Goal: Task Accomplishment & Management: Use online tool/utility

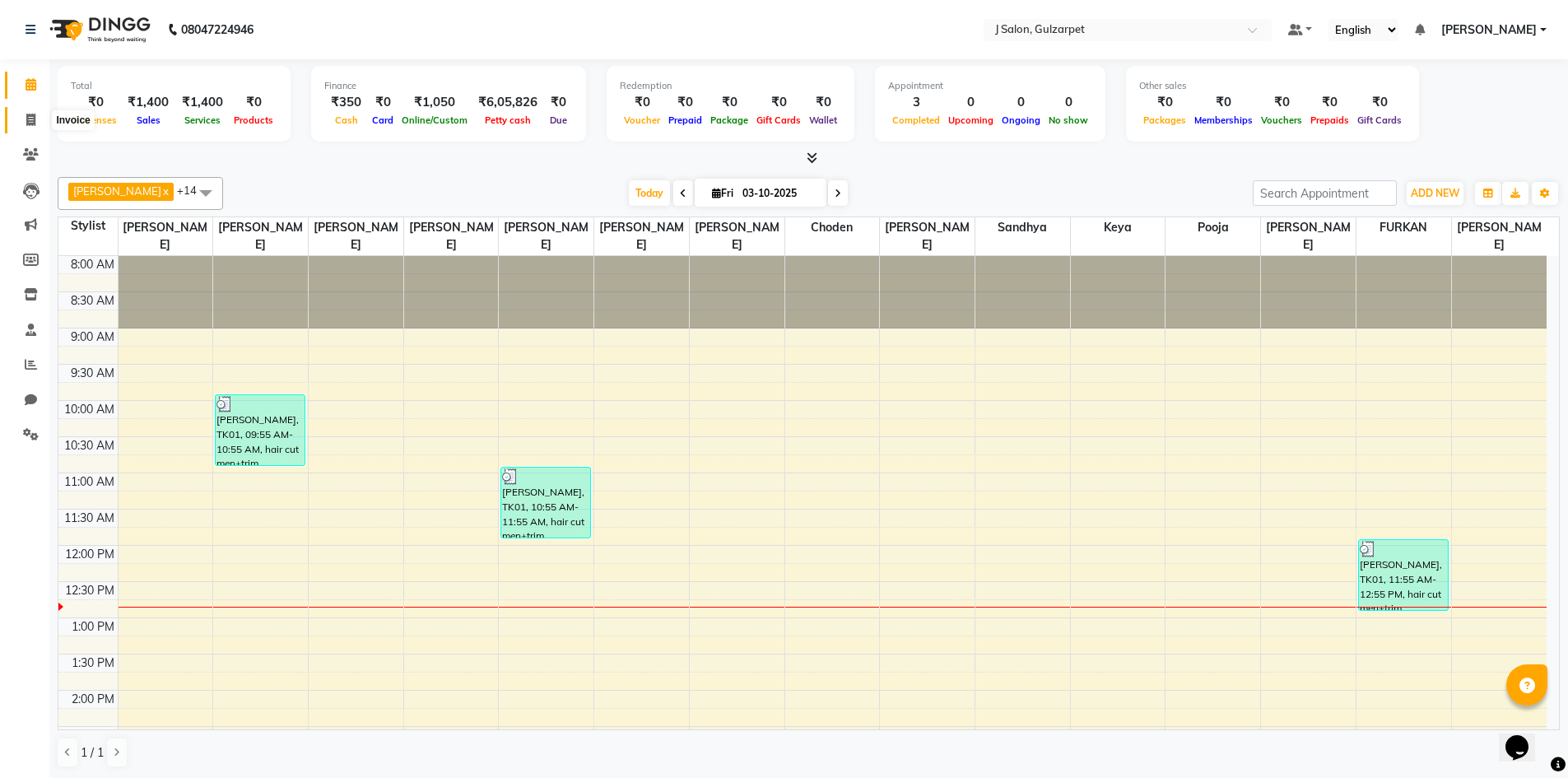
click at [36, 118] on icon at bounding box center [31, 119] width 9 height 12
select select "8558"
select select "service"
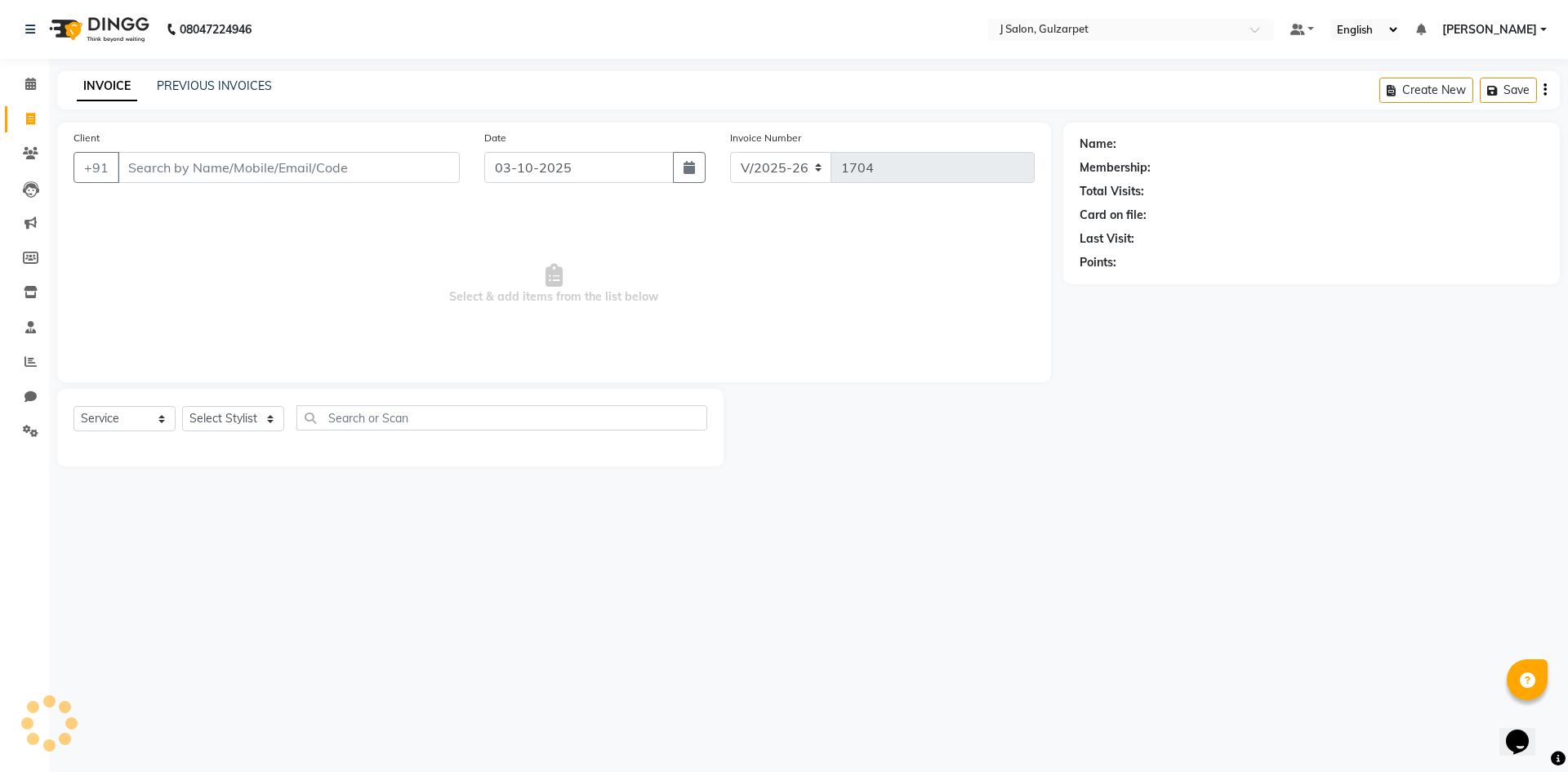
click at [179, 162] on input "Client" at bounding box center [288, 167] width 342 height 31
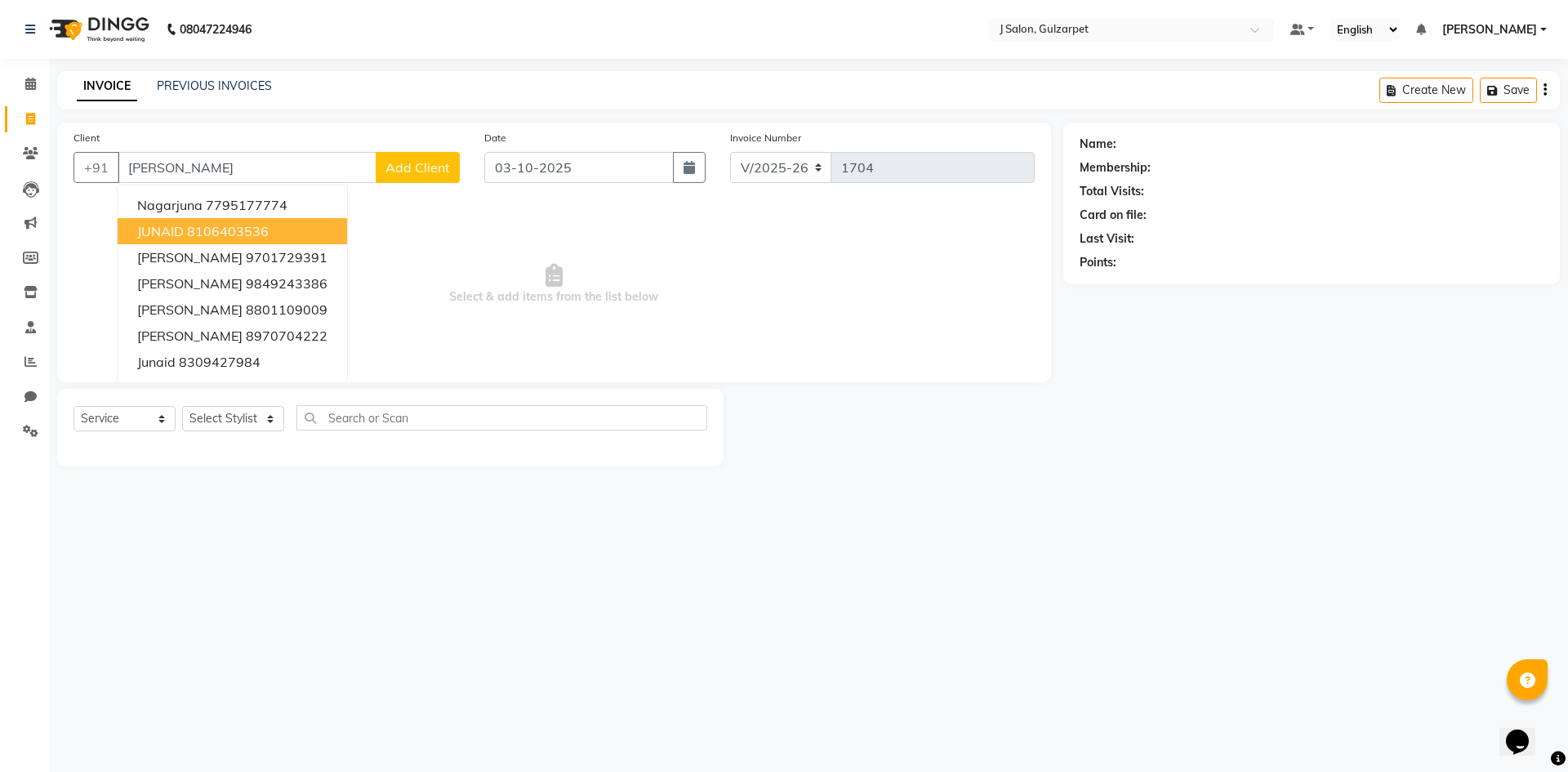
click at [223, 236] on ngb-highlight "8106403536" at bounding box center [228, 231] width 82 height 16
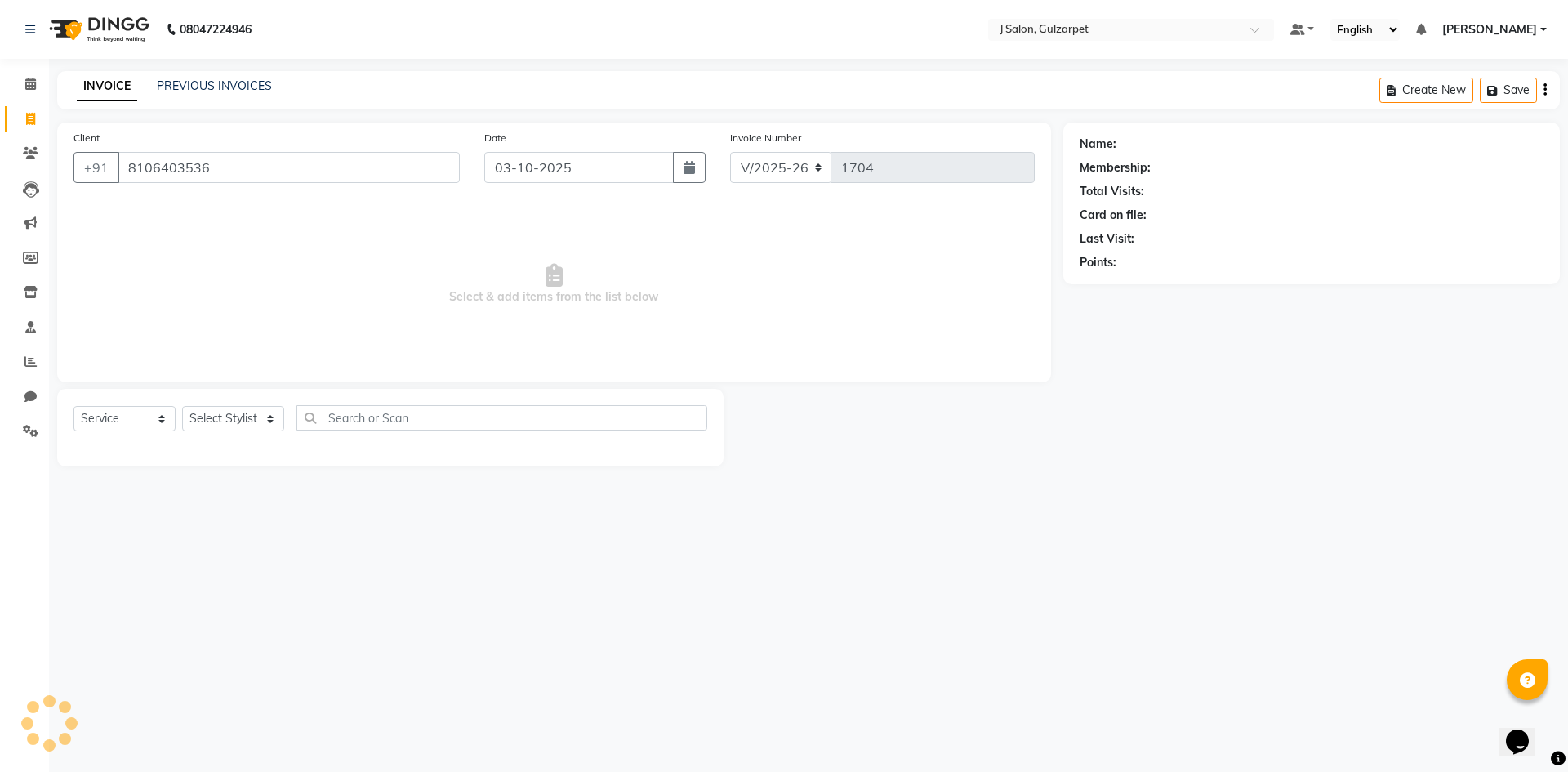
type input "8106403536"
click at [34, 122] on icon at bounding box center [30, 118] width 9 height 12
select select "service"
type input "1704"
select select "8558"
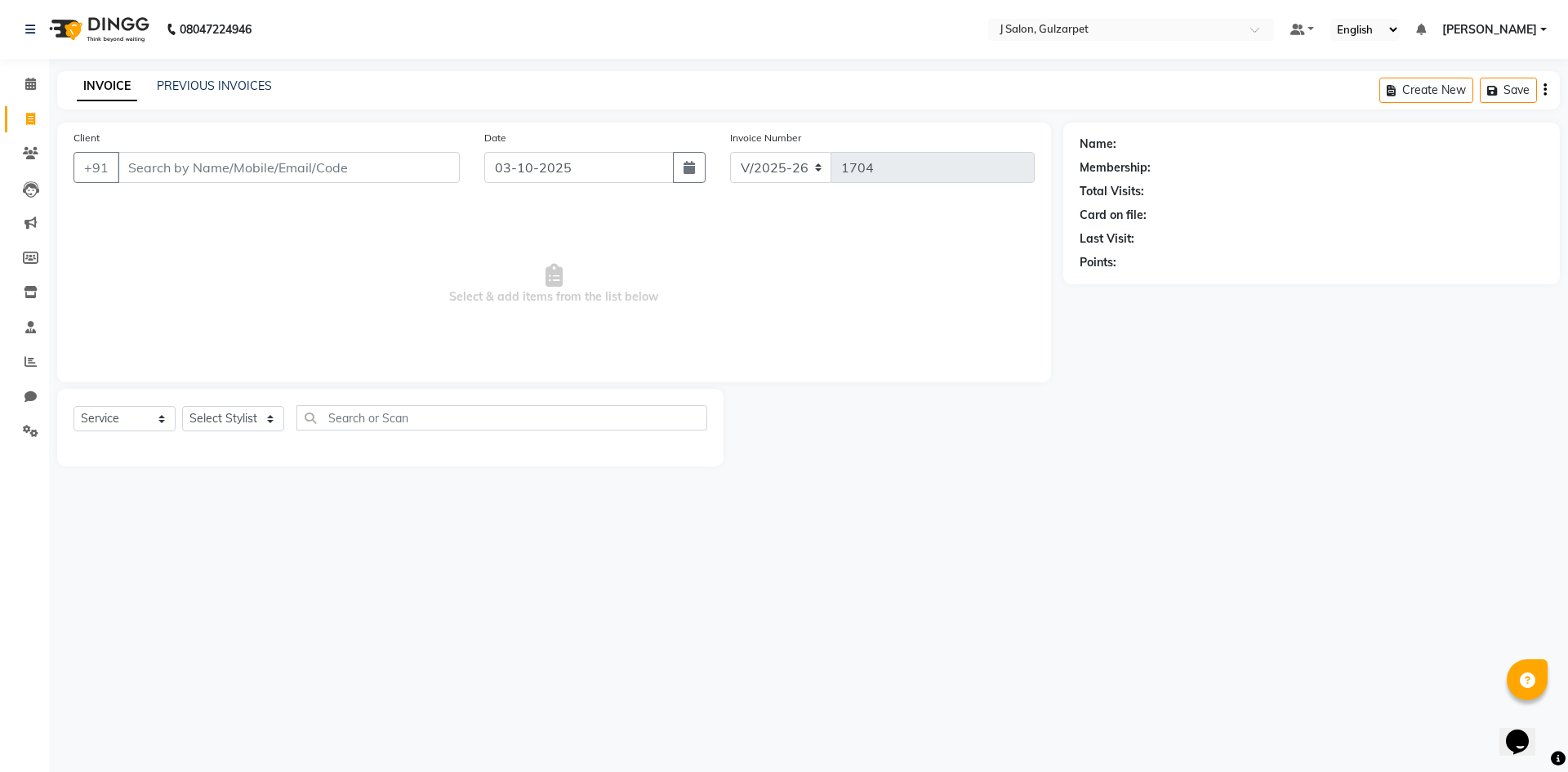
click at [195, 180] on input "Client" at bounding box center [288, 167] width 342 height 31
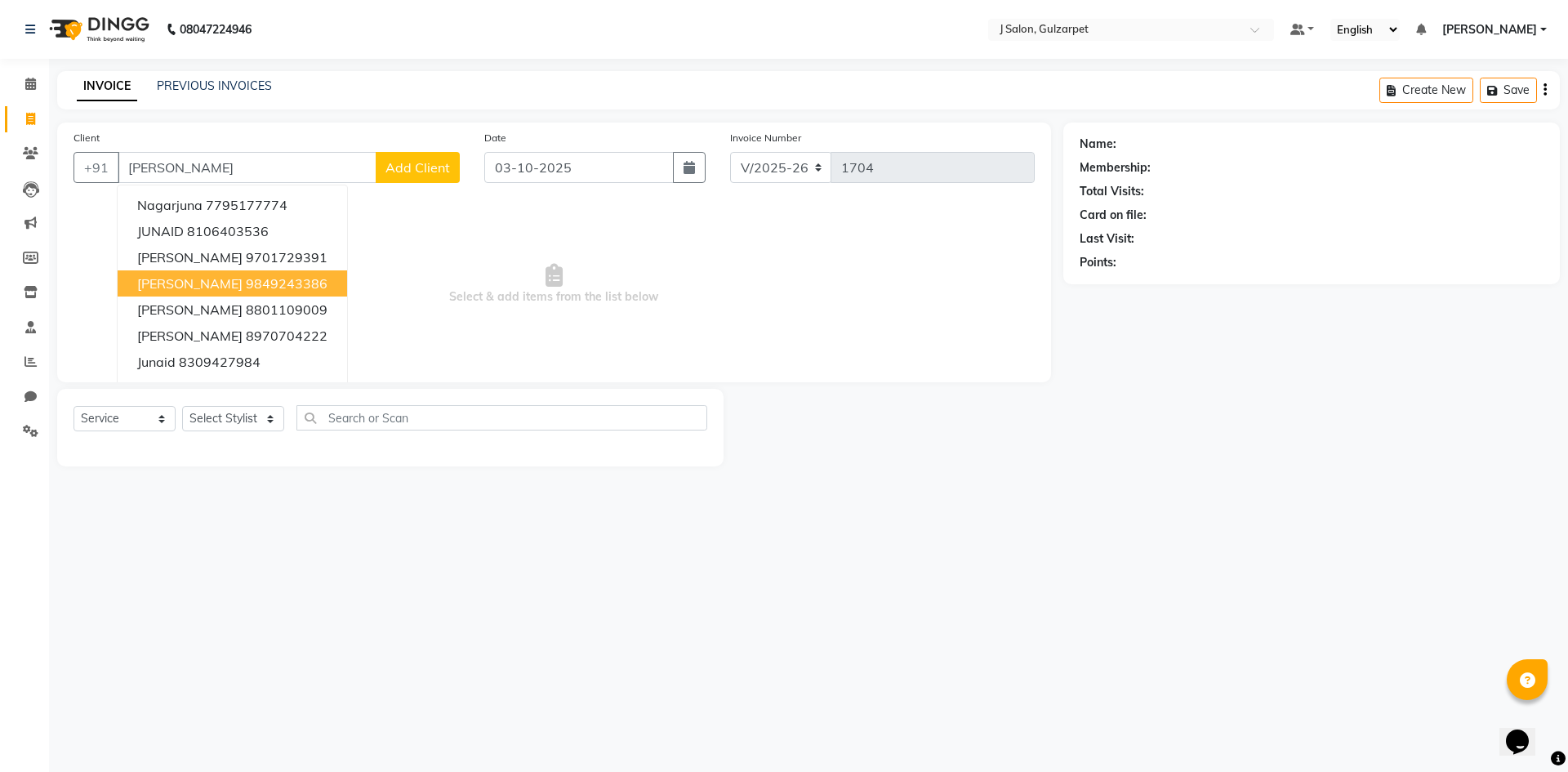
click at [237, 473] on main "INVOICE PREVIOUS INVOICES Create New Save Client +91 [PERSON_NAME] Nagarjuna 77…" at bounding box center [809, 281] width 1520 height 420
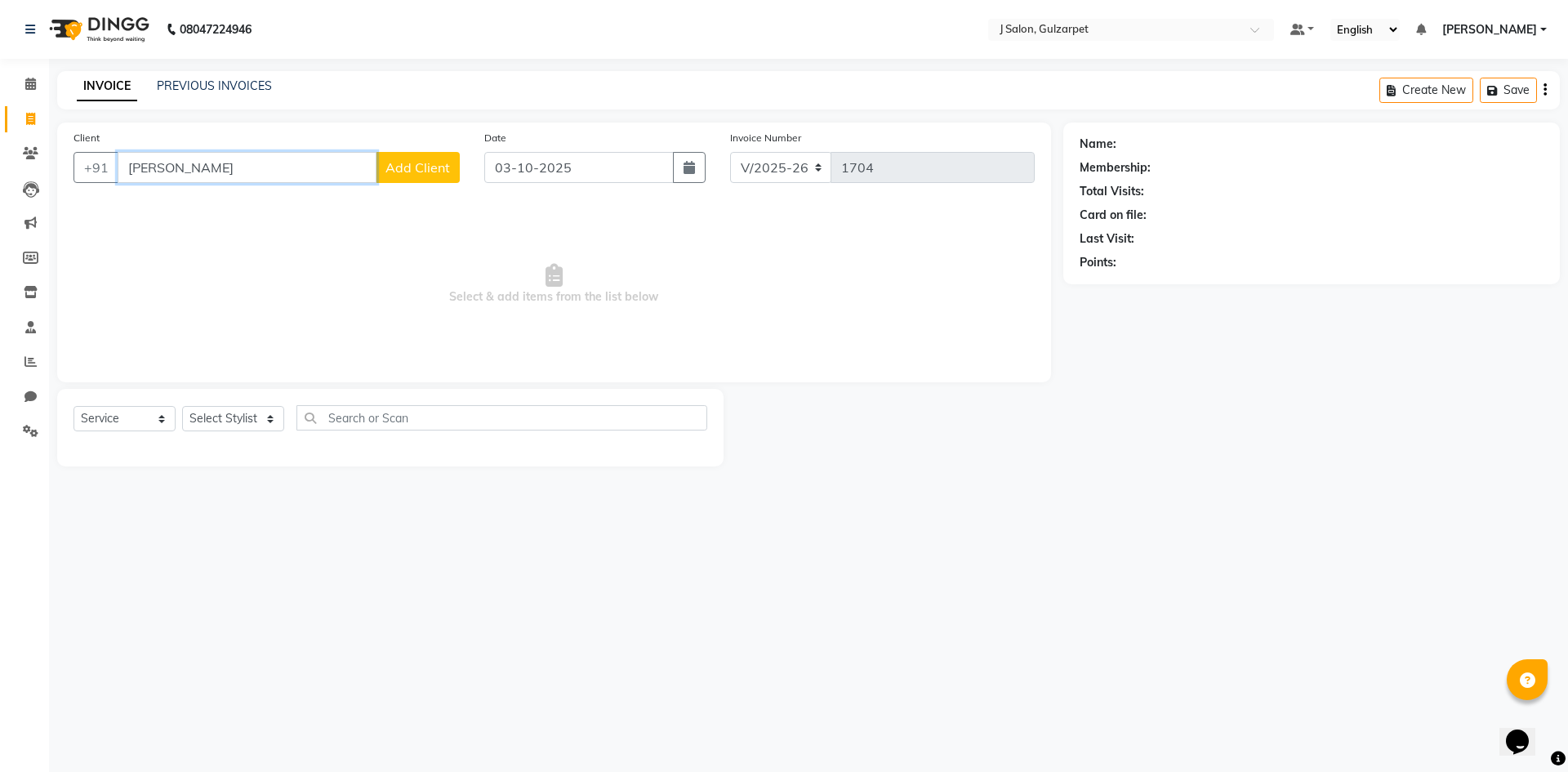
click at [190, 168] on input "[PERSON_NAME]" at bounding box center [247, 167] width 259 height 31
type input "J"
click at [185, 167] on input "Client" at bounding box center [288, 167] width 342 height 31
paste input "9491924102"
type input "9491924102"
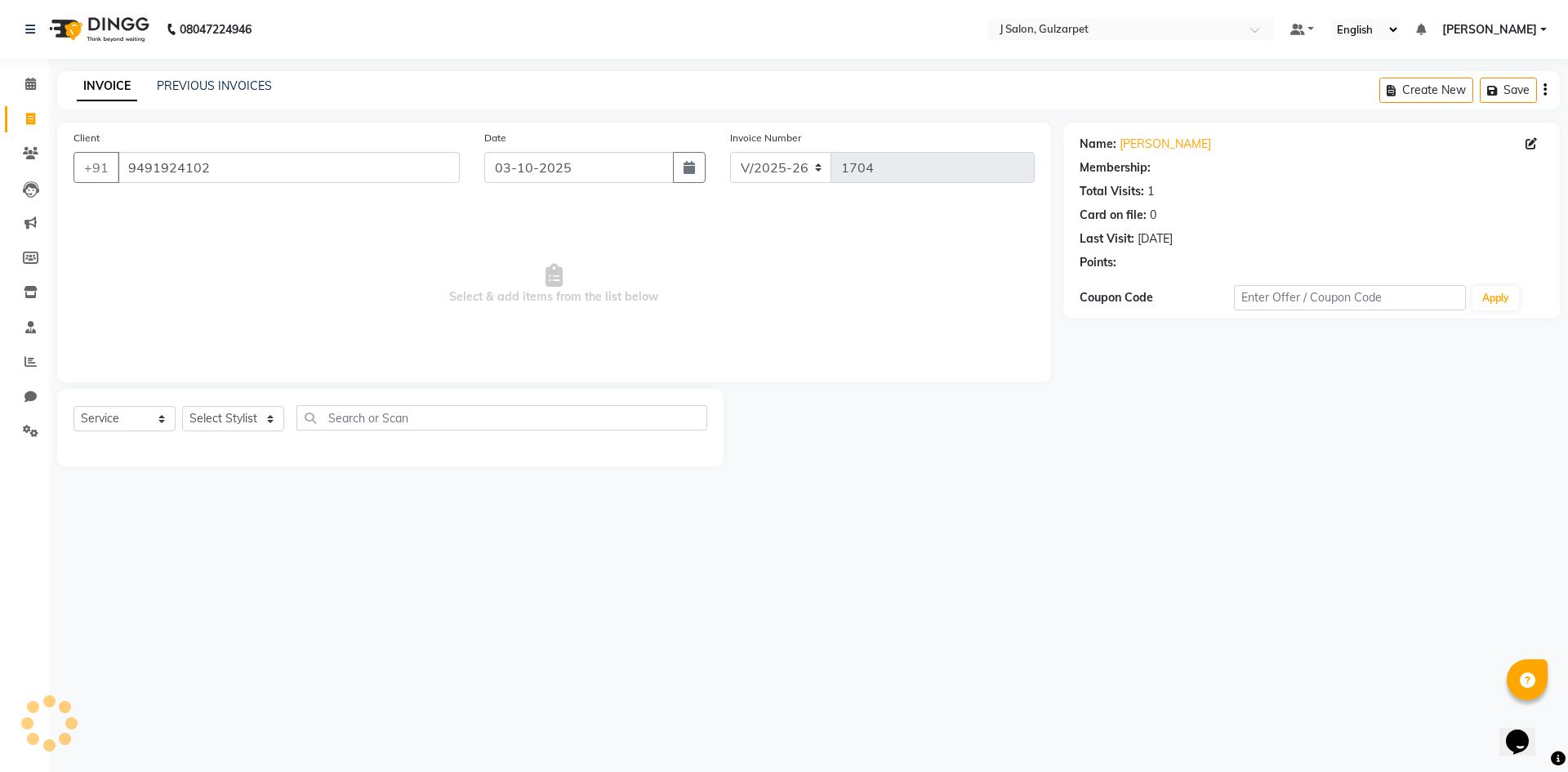
select select "1: Object"
